Goal: Task Accomplishment & Management: Manage account settings

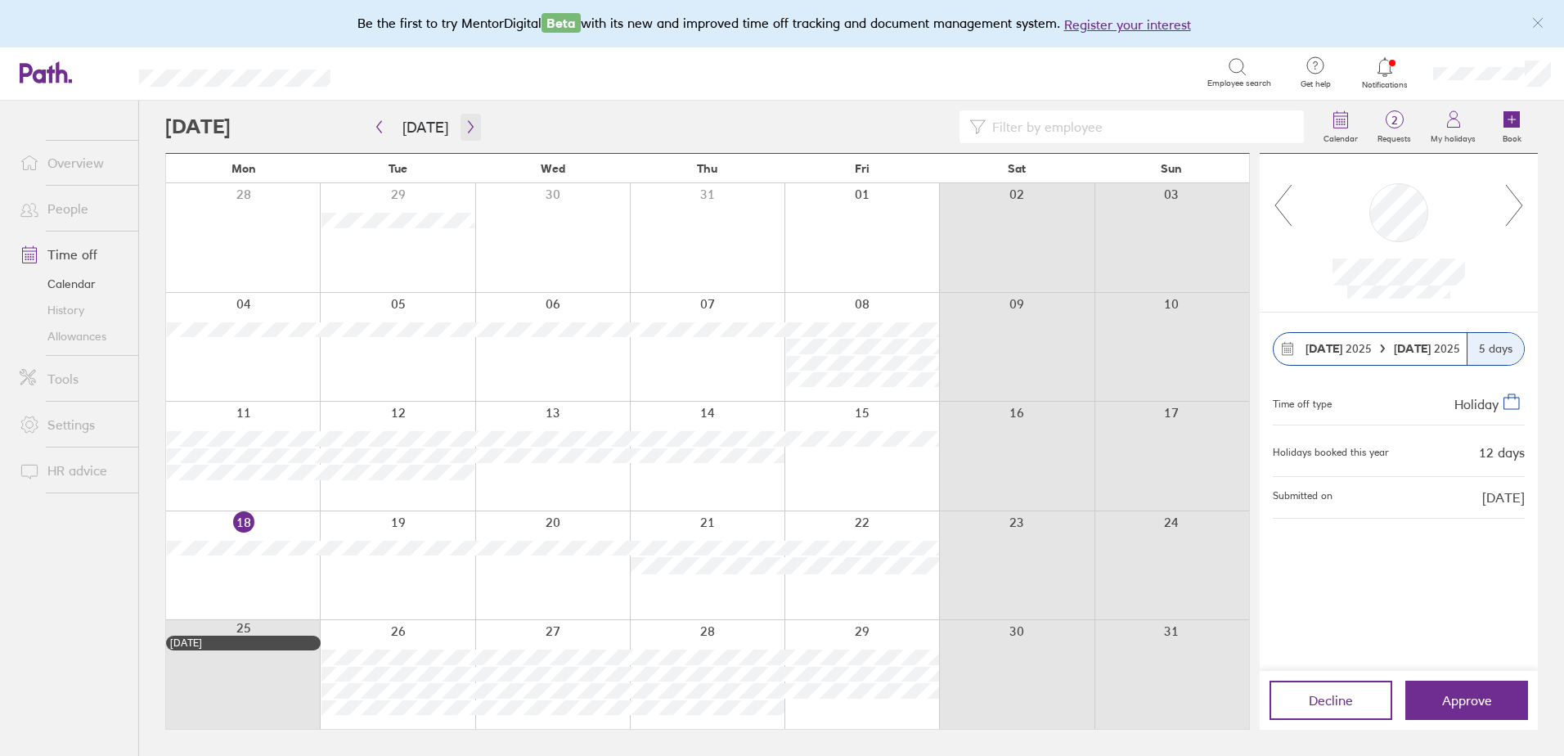
click at [468, 126] on icon "button" at bounding box center [470, 127] width 5 height 12
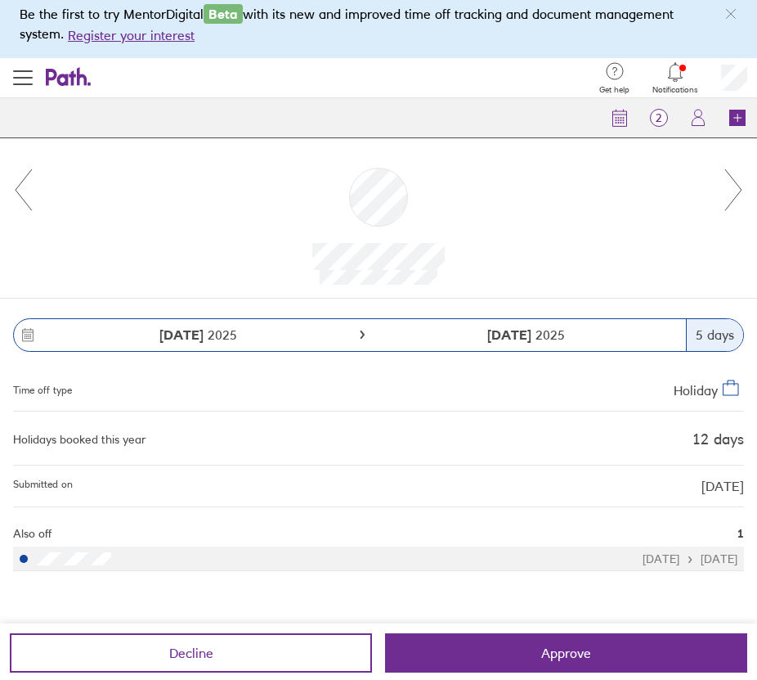
scroll to position [11, 0]
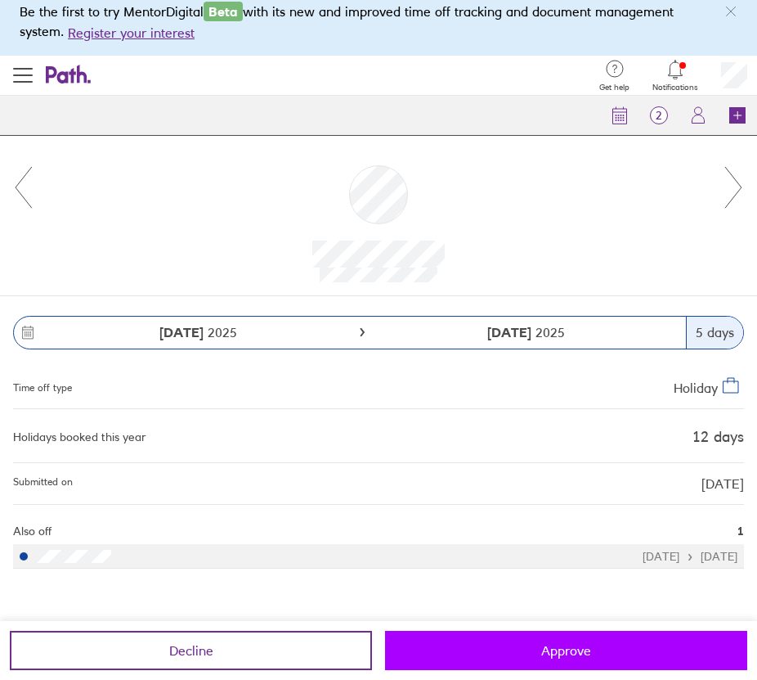
click at [568, 638] on button "Approve" at bounding box center [566, 650] width 362 height 39
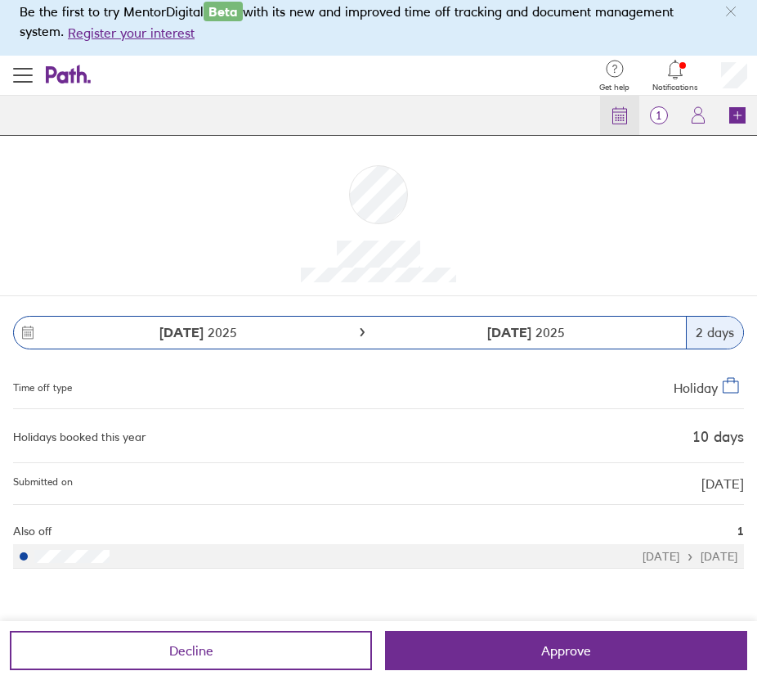
click at [613, 117] on icon at bounding box center [620, 116] width 14 height 15
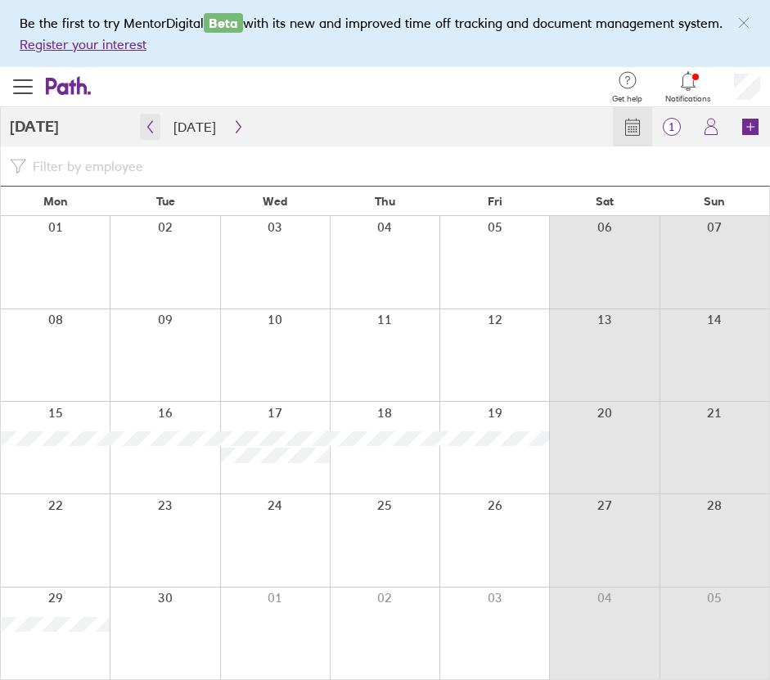
click at [152, 127] on icon "button" at bounding box center [150, 126] width 12 height 13
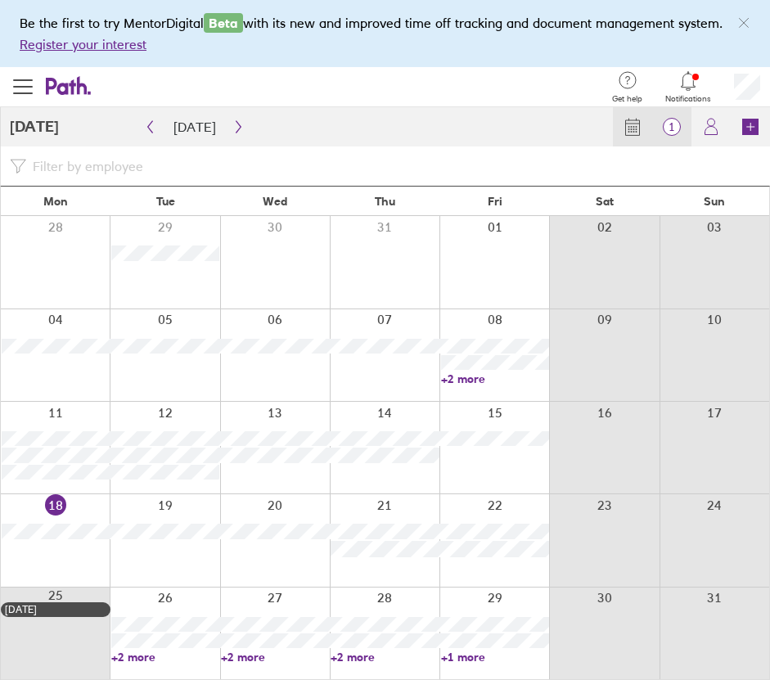
click at [671, 124] on span "1" at bounding box center [671, 126] width 39 height 13
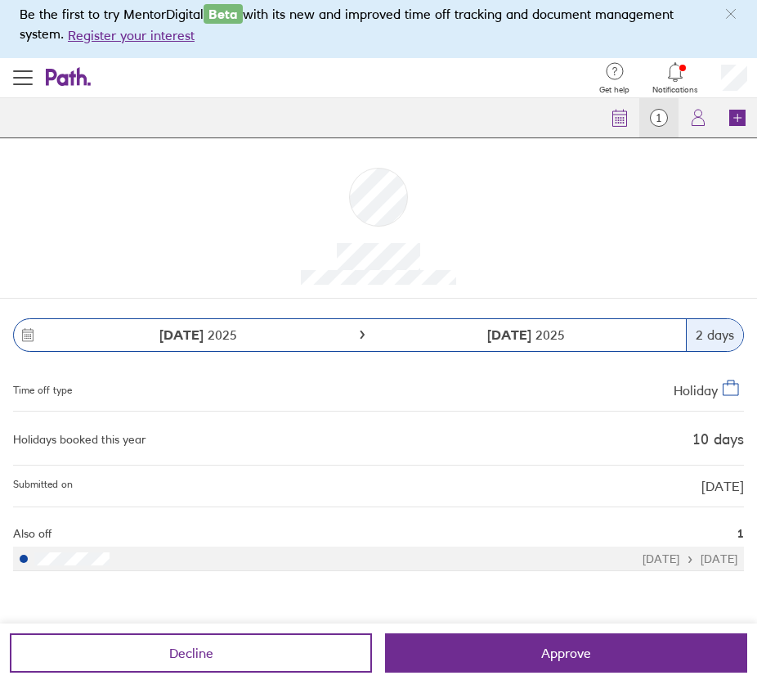
scroll to position [11, 0]
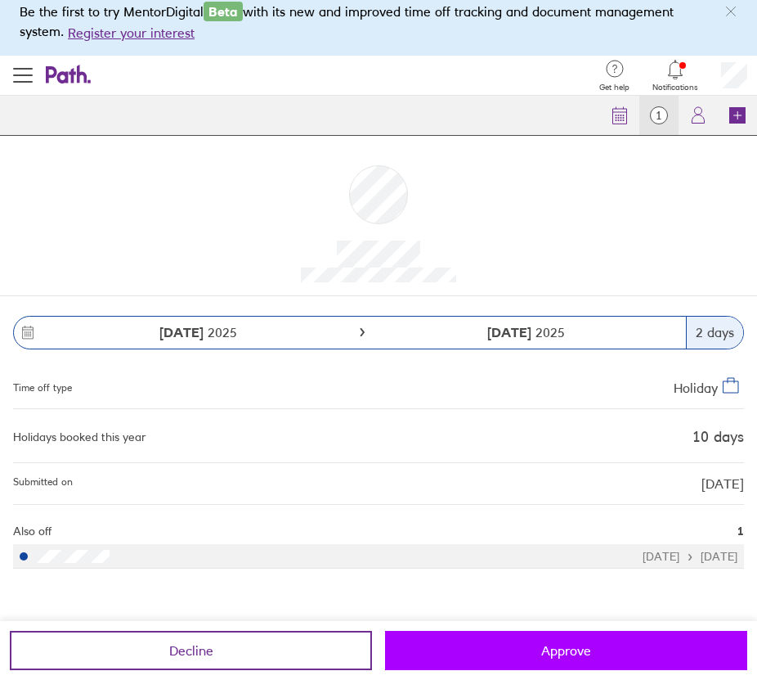
click at [572, 645] on span "Approve" at bounding box center [566, 650] width 50 height 15
